Goal: Task Accomplishment & Management: Use online tool/utility

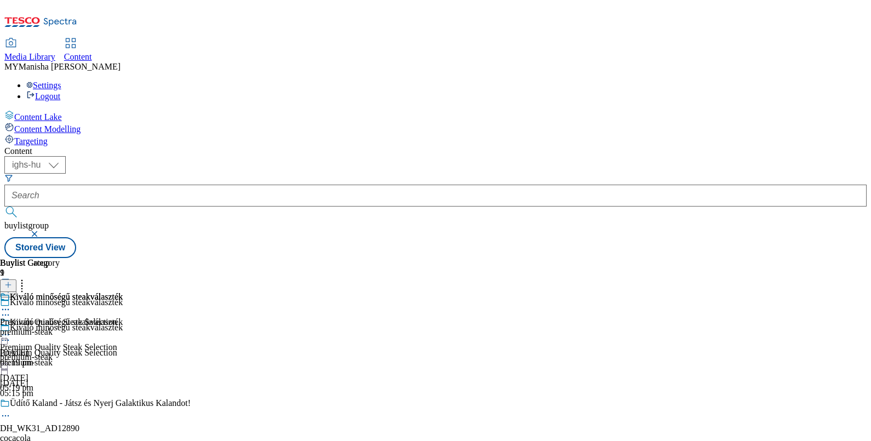
select select "ighs-hu"
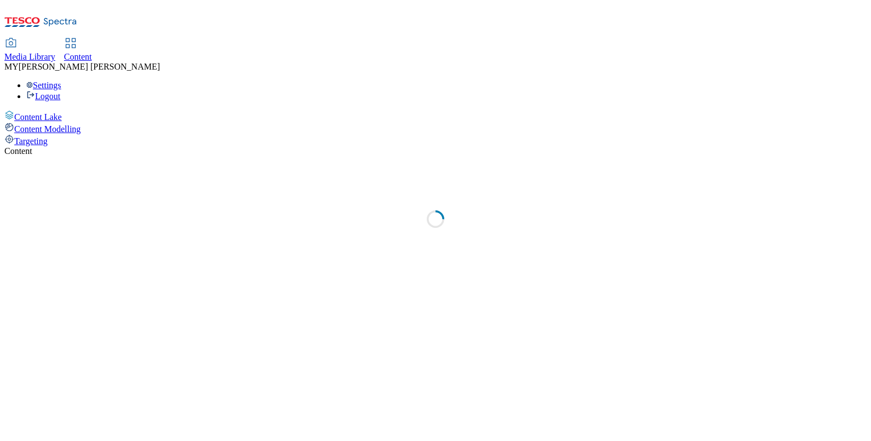
select select "ighs-hu"
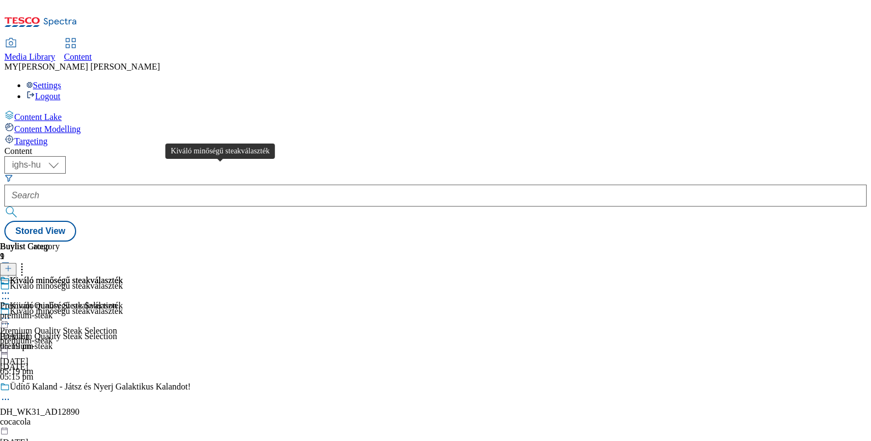
click at [123, 306] on div "Kiváló minőségű steakválaszték" at bounding box center [66, 311] width 113 height 10
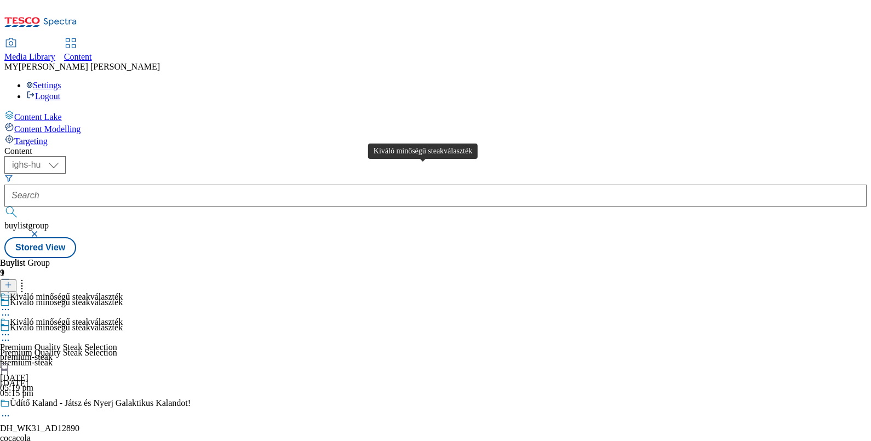
click at [123, 317] on div "Kiváló minőségű steakválaszték" at bounding box center [66, 322] width 113 height 10
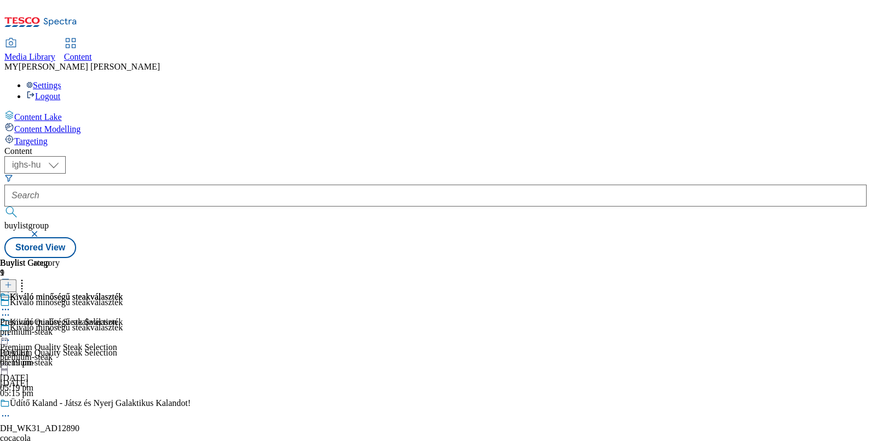
click at [123, 317] on div "Kiváló minőségű steakválaszték" at bounding box center [66, 322] width 113 height 10
click at [123, 292] on div "Kiváló minőségű steakválaszték" at bounding box center [66, 297] width 113 height 10
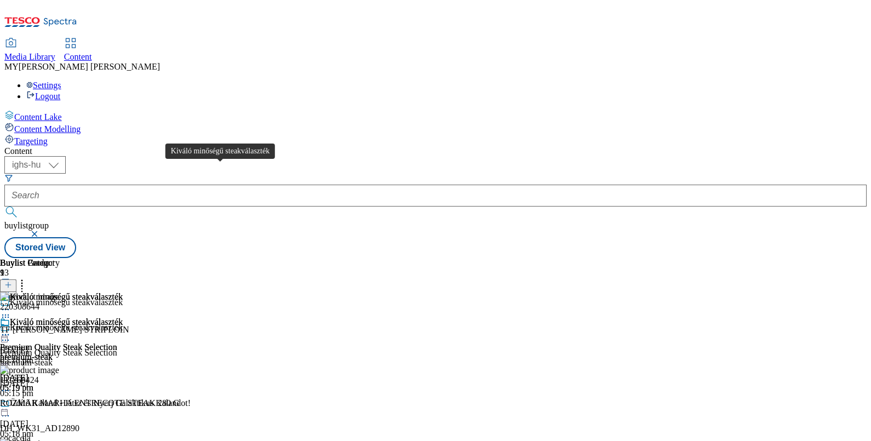
click at [123, 323] on div "Kiváló minőségű steakválaszték" at bounding box center [66, 328] width 113 height 10
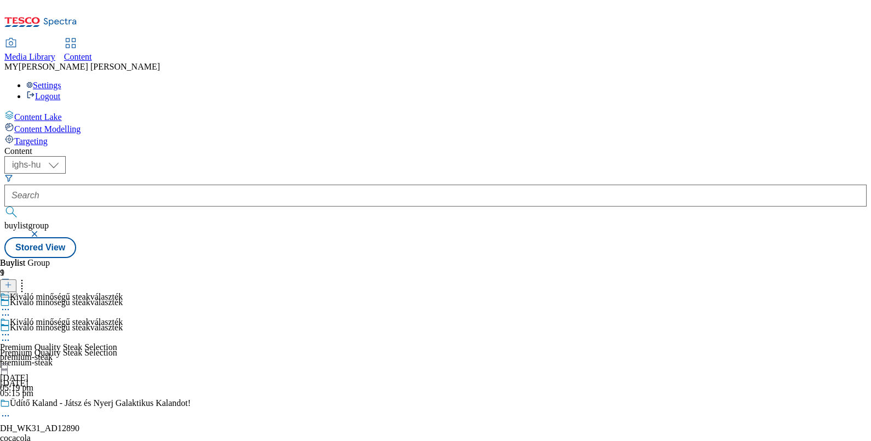
click at [123, 323] on div "Kiváló minőségű steakválaszték" at bounding box center [66, 328] width 113 height 10
click at [11, 335] on icon at bounding box center [5, 340] width 11 height 11
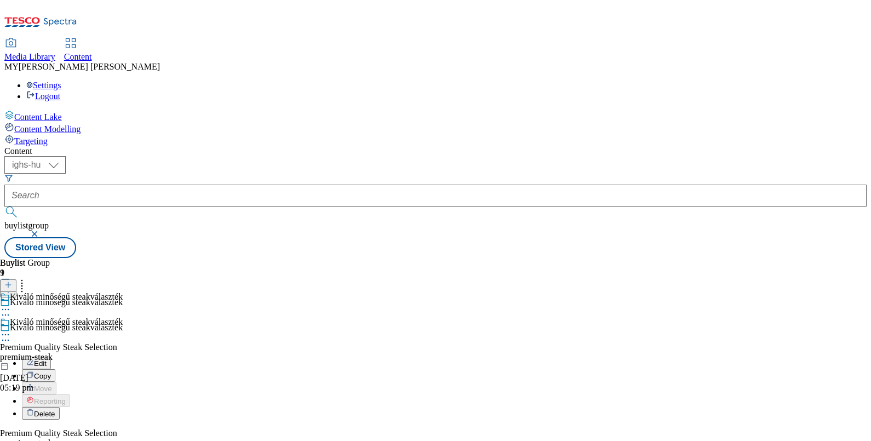
click at [51, 357] on button "Edit" at bounding box center [36, 363] width 29 height 13
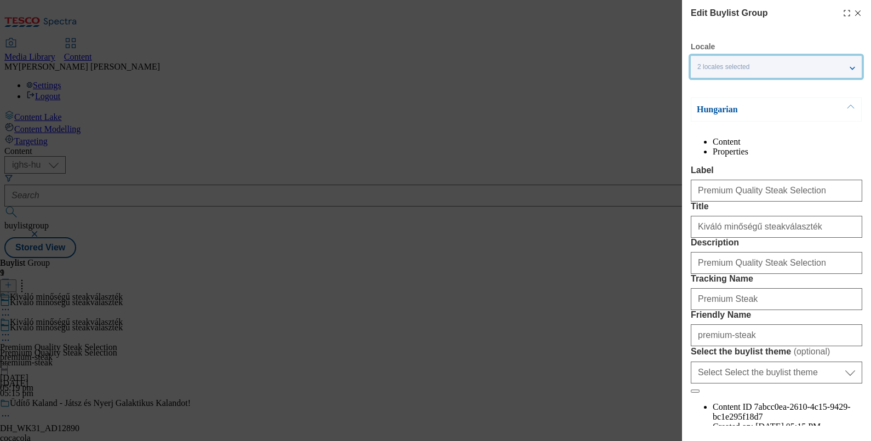
click at [850, 68] on div "2 locales selected" at bounding box center [776, 67] width 171 height 22
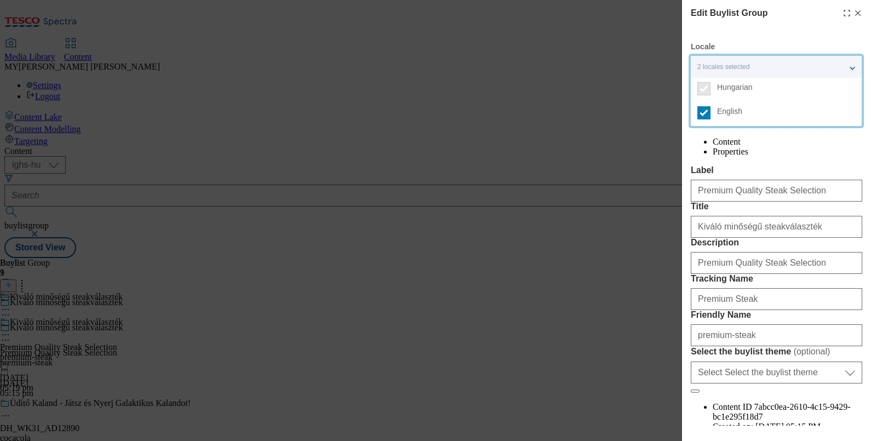
click at [850, 68] on div "2 locales selected" at bounding box center [776, 67] width 171 height 22
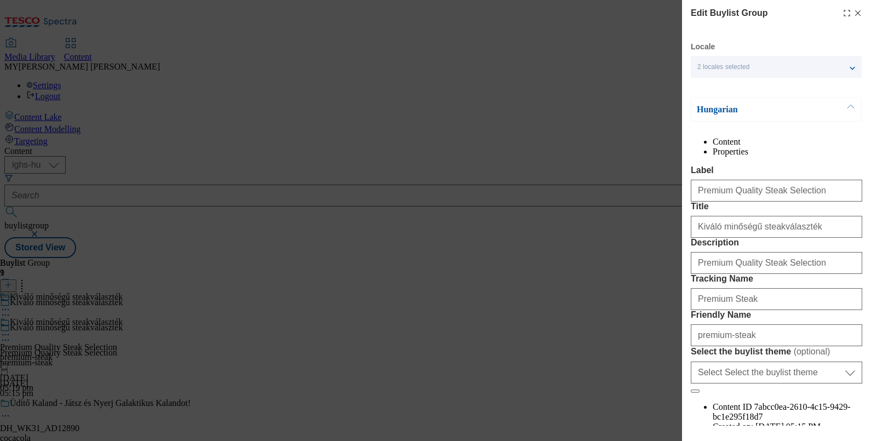
click at [849, 108] on button "Modal" at bounding box center [850, 109] width 21 height 23
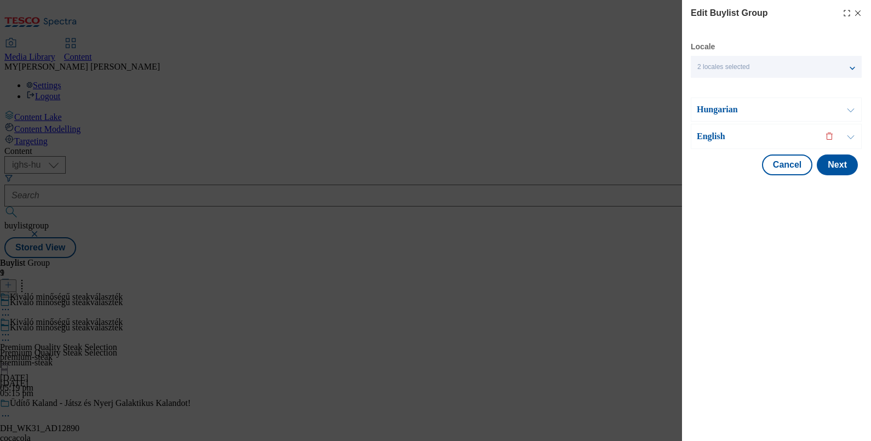
click at [851, 135] on button "Modal" at bounding box center [850, 136] width 21 height 24
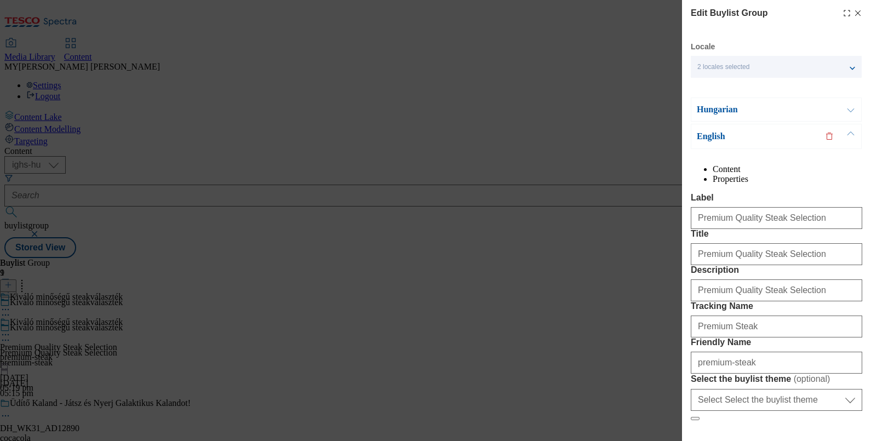
scroll to position [154, 0]
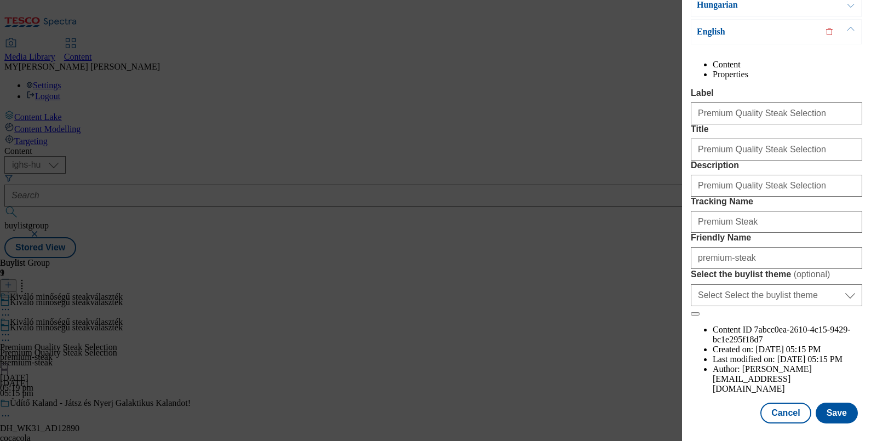
click at [623, 403] on div "Edit Buylist Group Locale 2 locales selected Hungarian English Hungarian Conten…" at bounding box center [435, 220] width 871 height 441
click at [779, 403] on button "Cancel" at bounding box center [785, 413] width 50 height 21
